Goal: Transaction & Acquisition: Purchase product/service

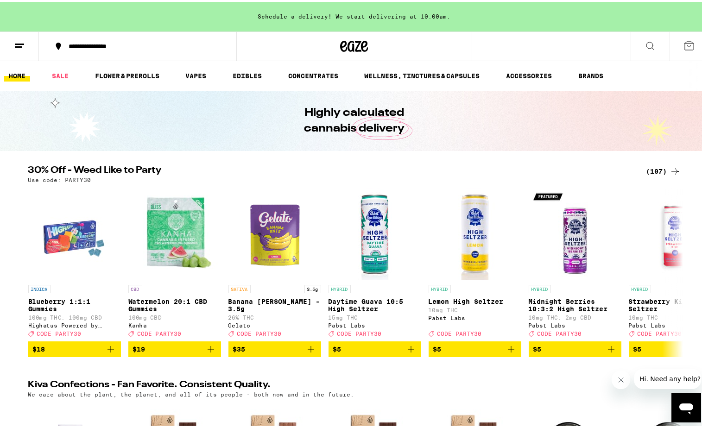
click at [670, 166] on icon at bounding box center [675, 169] width 11 height 11
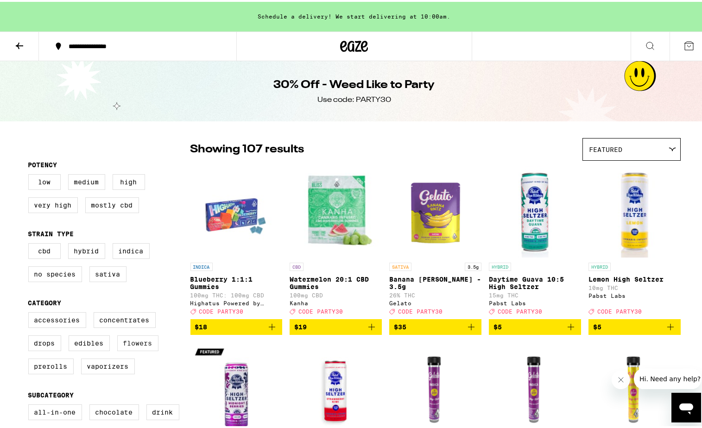
click at [134, 344] on label "Flowers" at bounding box center [137, 342] width 41 height 16
click at [31, 312] on input "Flowers" at bounding box center [30, 312] width 0 height 0
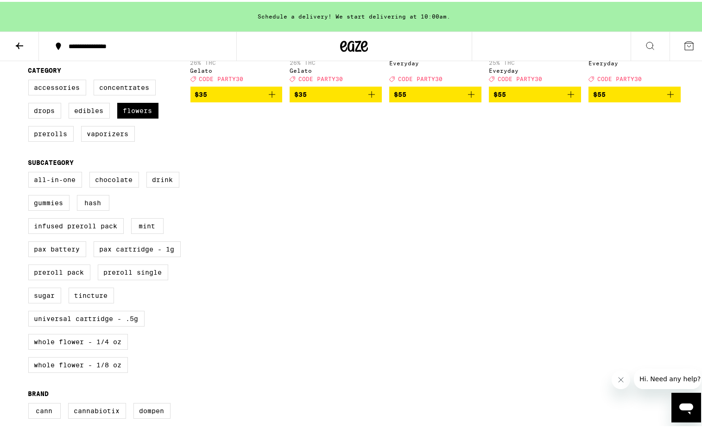
scroll to position [36, 0]
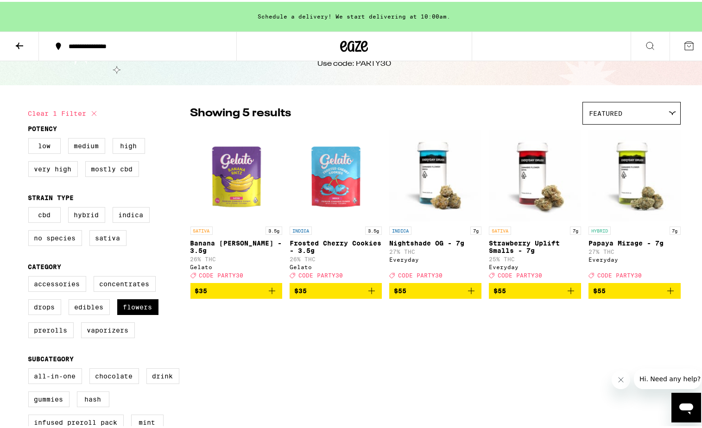
click at [466, 295] on icon "Add to bag" at bounding box center [471, 289] width 11 height 11
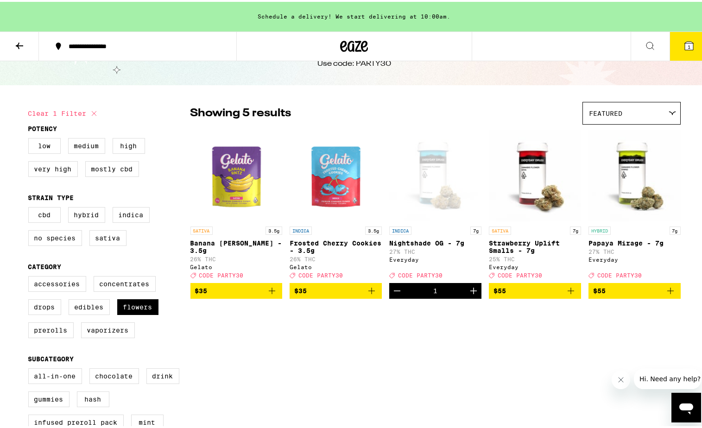
click at [566, 295] on icon "Add to bag" at bounding box center [571, 289] width 11 height 11
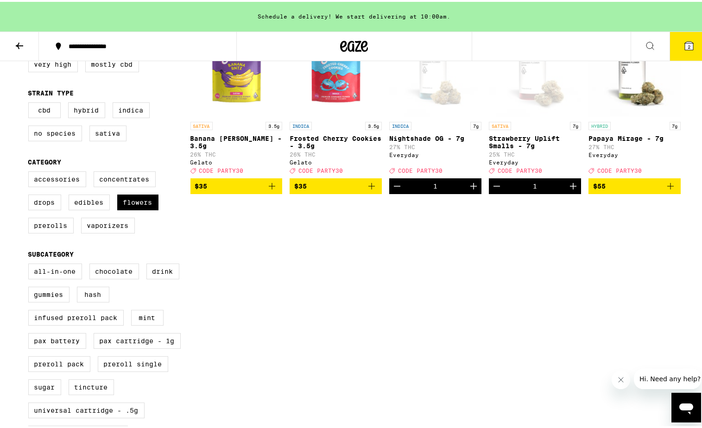
scroll to position [50, 0]
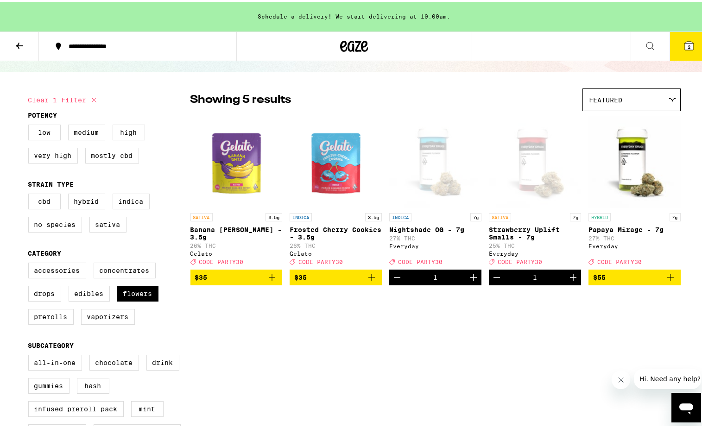
click at [668, 279] on icon "Add to bag" at bounding box center [670, 275] width 11 height 11
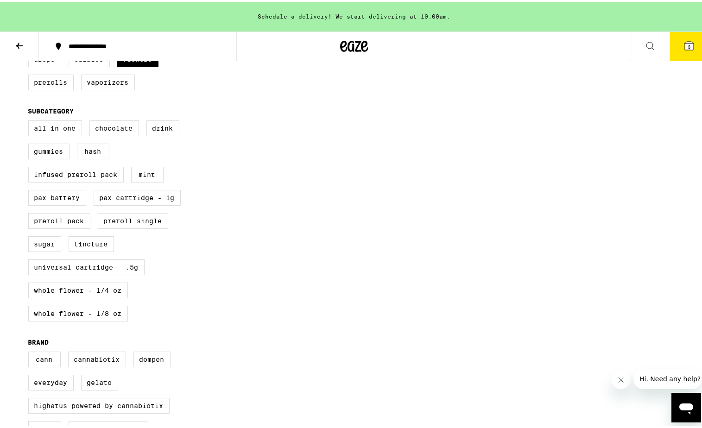
scroll to position [77, 0]
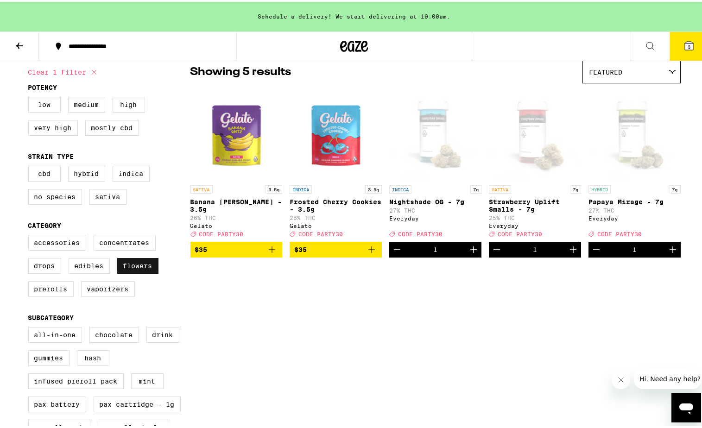
click at [134, 268] on label "Flowers" at bounding box center [137, 264] width 41 height 16
click at [31, 235] on input "Flowers" at bounding box center [30, 235] width 0 height 0
checkbox input "false"
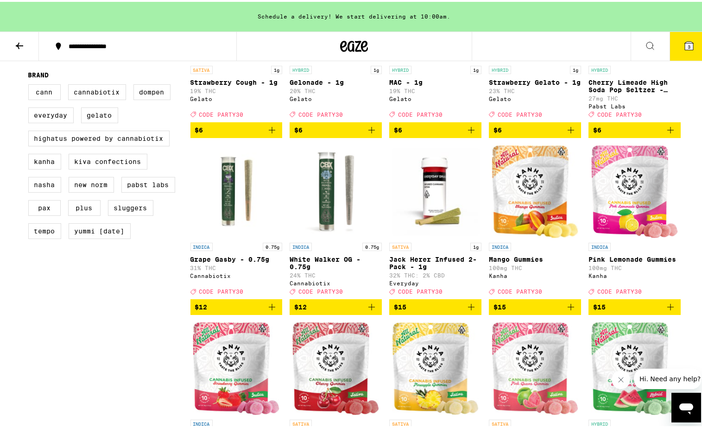
scroll to position [529, 0]
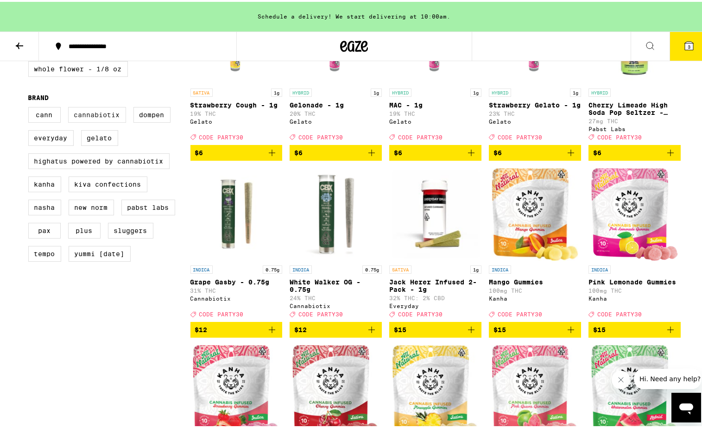
click at [102, 121] on label "Cannabiotix" at bounding box center [97, 113] width 58 height 16
click at [31, 107] on input "Cannabiotix" at bounding box center [30, 107] width 0 height 0
checkbox input "true"
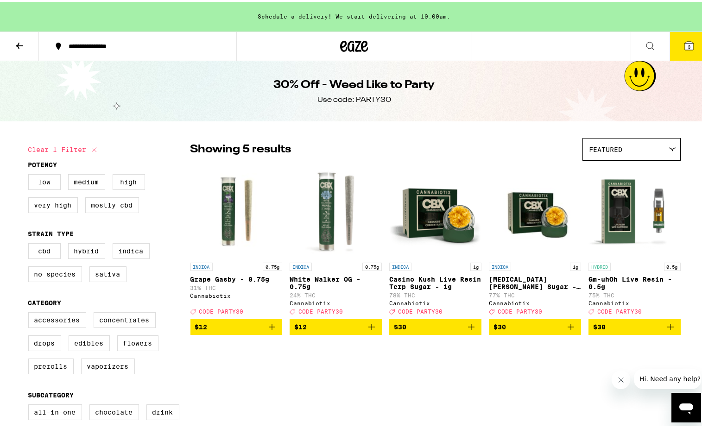
click at [66, 11] on div "Schedule a delivery! We start delivering at 10:00am." at bounding box center [354, 15] width 709 height 30
